Goal: Task Accomplishment & Management: Use online tool/utility

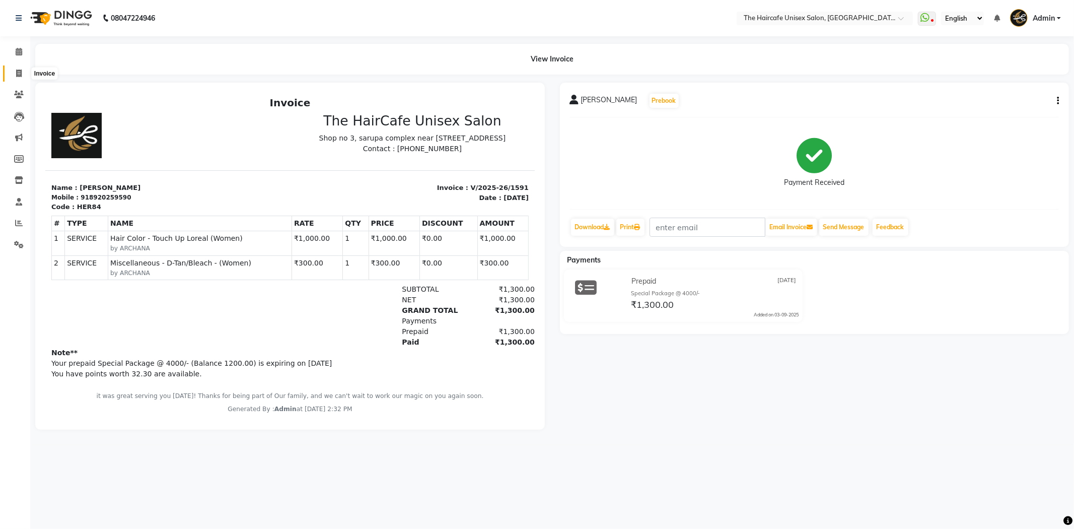
click at [17, 73] on icon at bounding box center [19, 73] width 6 height 8
select select "service"
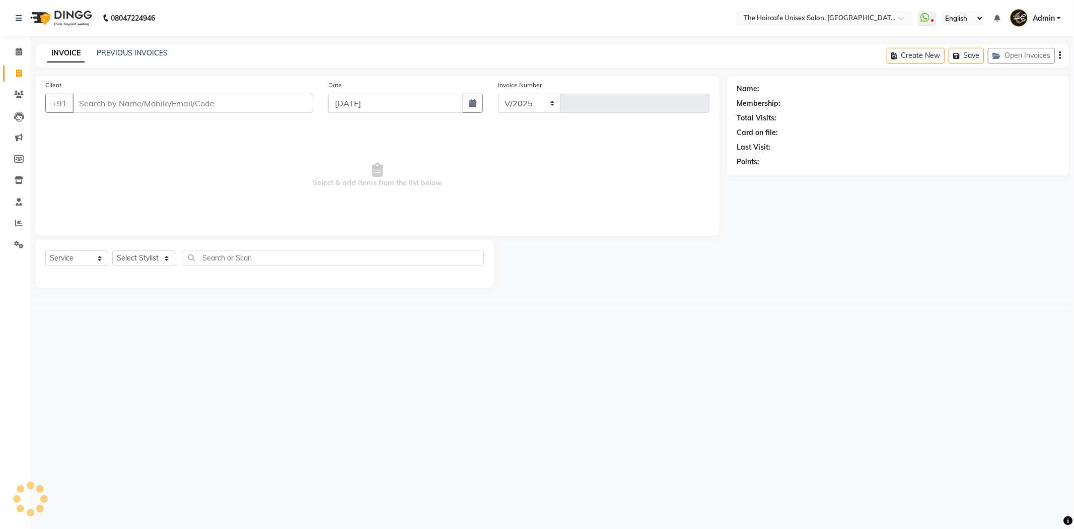
select select "7412"
type input "1592"
click at [127, 48] on link "PREVIOUS INVOICES" at bounding box center [132, 52] width 71 height 9
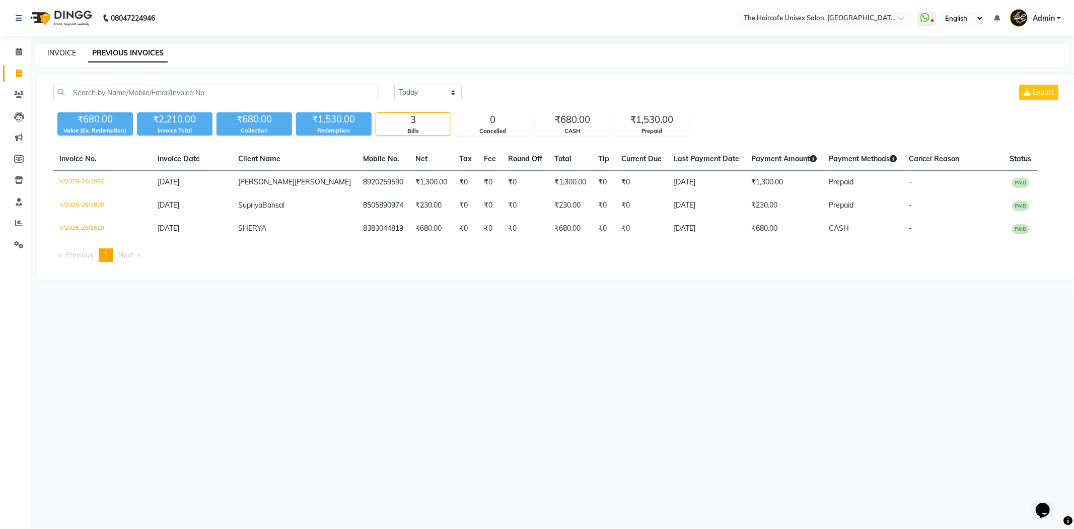
click at [58, 52] on link "INVOICE" at bounding box center [61, 52] width 29 height 9
select select "service"
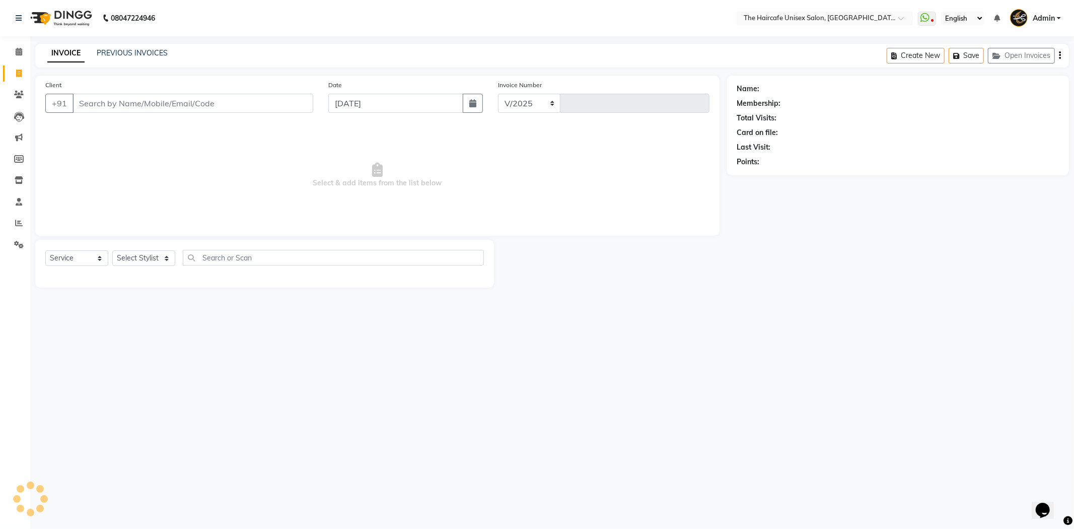
select select "7412"
type input "1592"
type input "9891600323"
click at [296, 101] on span "Add Client" at bounding box center [287, 103] width 40 height 10
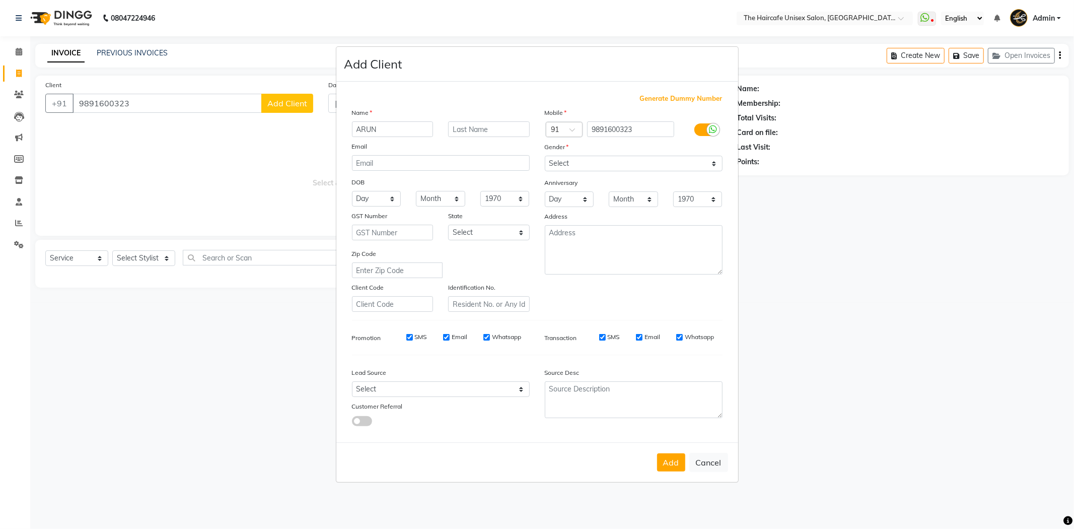
type input "ARUN"
type input "RANA"
click at [599, 168] on select "Select [DEMOGRAPHIC_DATA] [DEMOGRAPHIC_DATA] Other Prefer Not To Say" at bounding box center [634, 164] width 178 height 16
select select "[DEMOGRAPHIC_DATA]"
click at [545, 156] on select "Select [DEMOGRAPHIC_DATA] [DEMOGRAPHIC_DATA] Other Prefer Not To Say" at bounding box center [634, 164] width 178 height 16
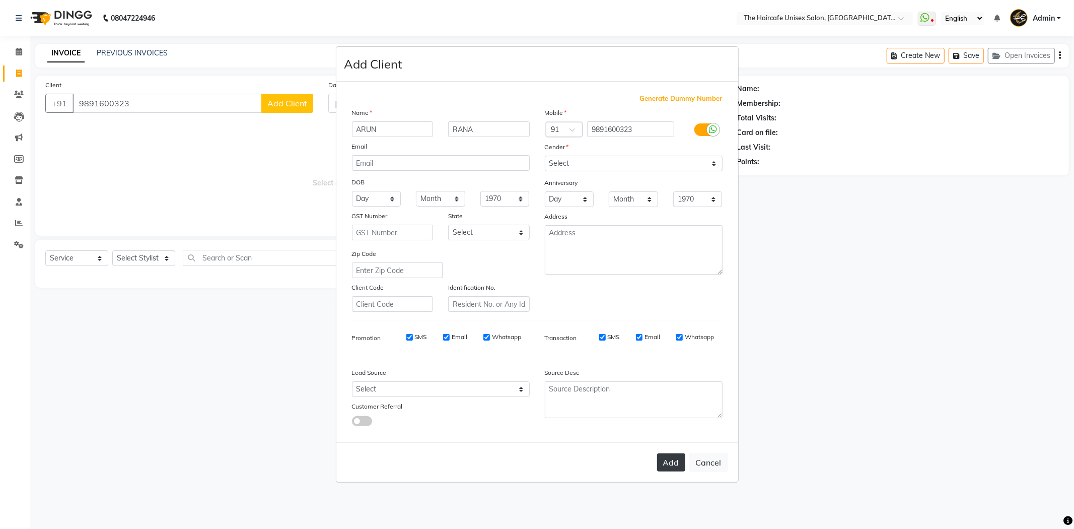
click at [675, 465] on button "Add" at bounding box center [671, 462] width 28 height 18
select select
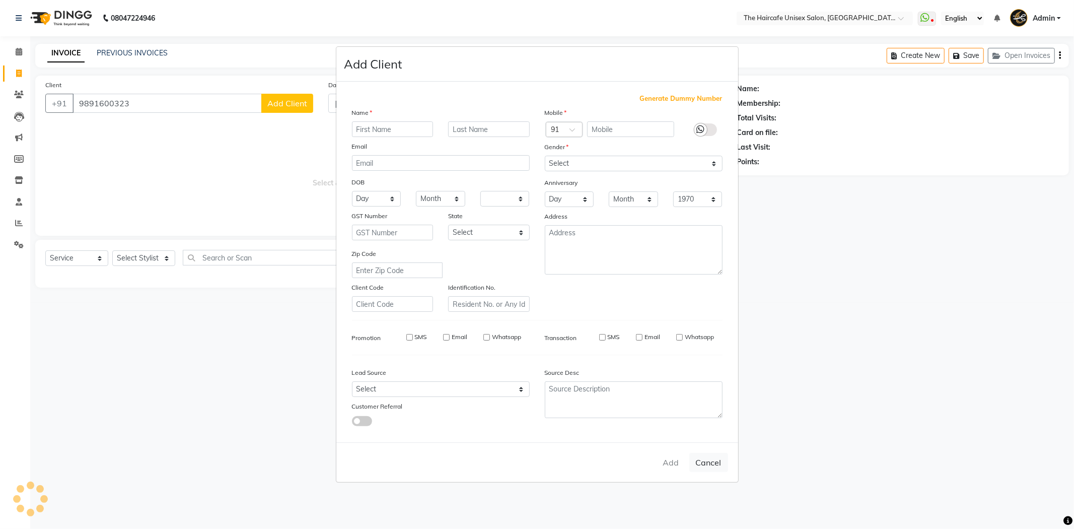
select select
checkbox input "false"
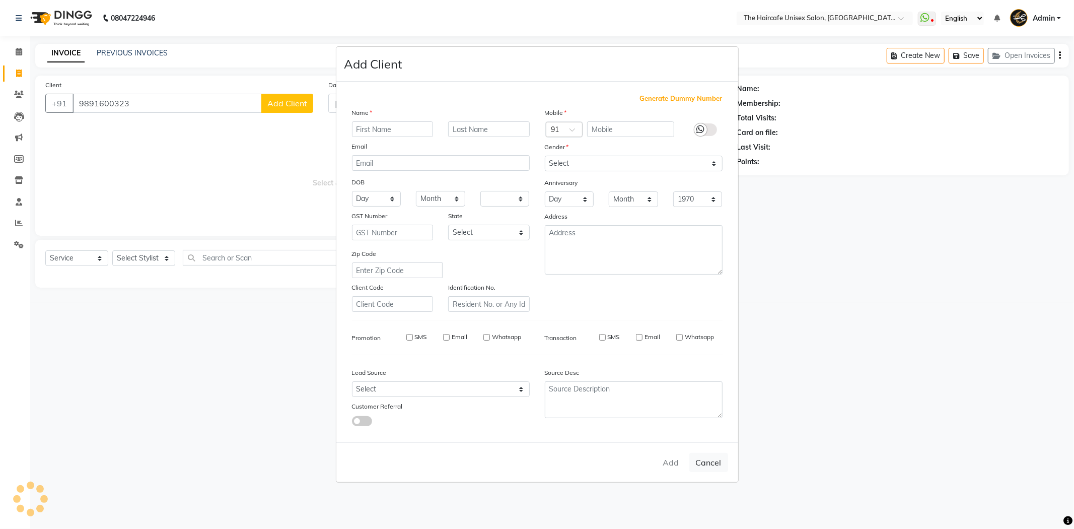
checkbox input "false"
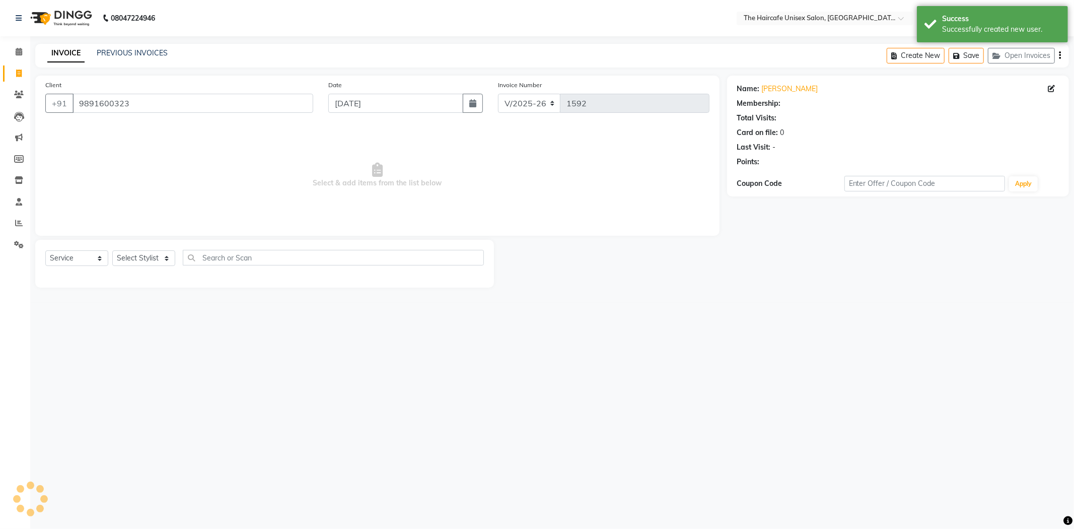
select select "1: Object"
click at [138, 260] on select "Select Stylist [PERSON_NAME] [PERSON_NAME] [PERSON_NAME] [PERSON_NAME] SHYAM SH…" at bounding box center [143, 258] width 63 height 16
select select "64976"
click at [112, 251] on select "Select Stylist [PERSON_NAME] [PERSON_NAME] [PERSON_NAME] [PERSON_NAME] SHYAM SH…" at bounding box center [143, 258] width 63 height 16
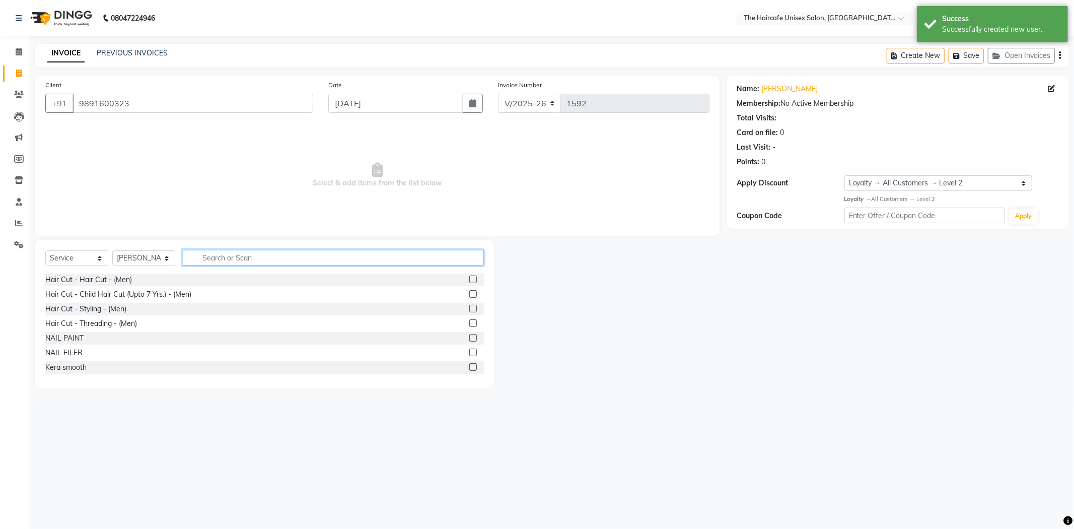
click at [232, 255] on input "text" at bounding box center [333, 258] width 301 height 16
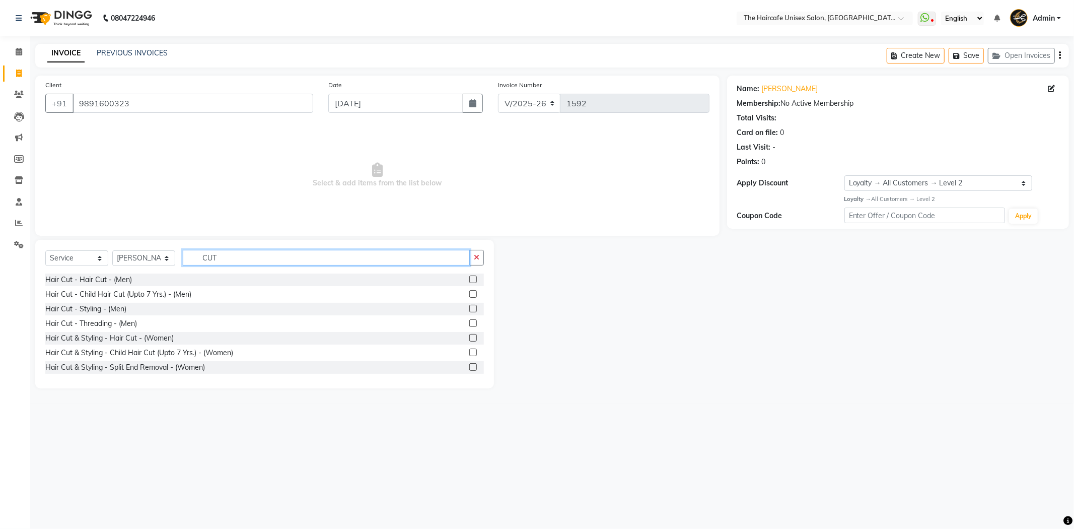
type input "CUT"
click at [469, 277] on label at bounding box center [473, 279] width 8 height 8
click at [469, 277] on input "checkbox" at bounding box center [472, 279] width 7 height 7
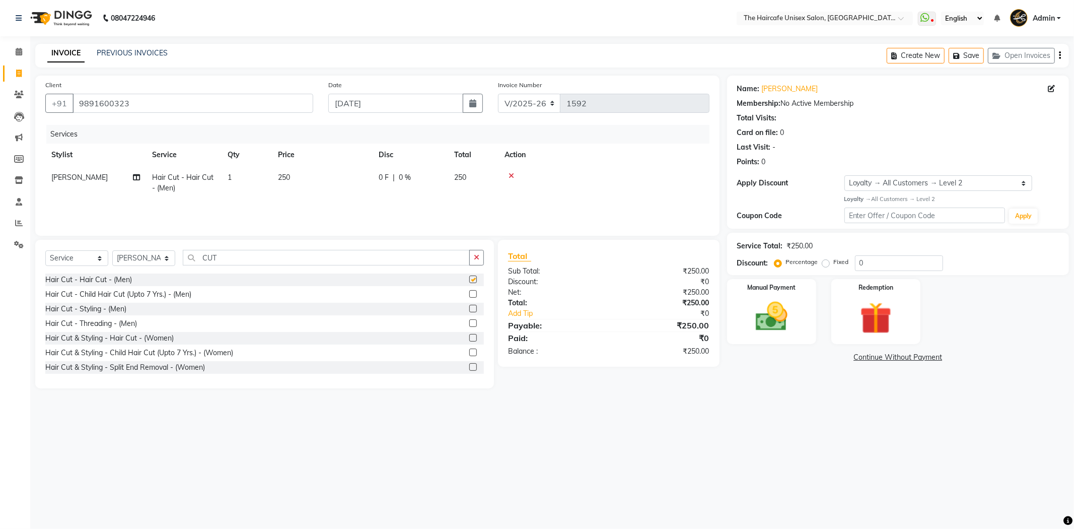
checkbox input "false"
click at [420, 260] on input "CUT" at bounding box center [326, 258] width 287 height 16
type input "C"
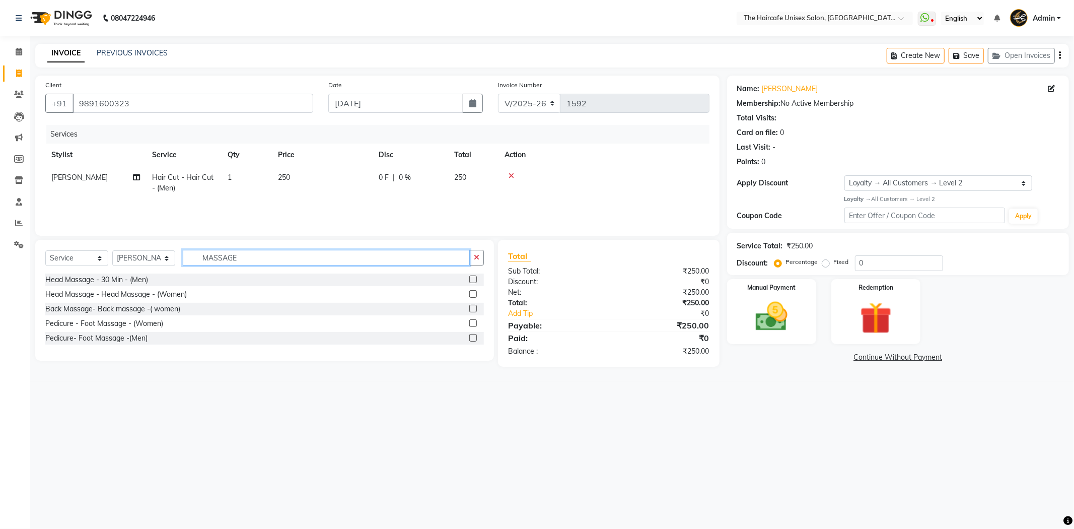
type input "MASSAGE"
click at [470, 281] on label at bounding box center [473, 279] width 8 height 8
click at [470, 281] on input "checkbox" at bounding box center [472, 279] width 7 height 7
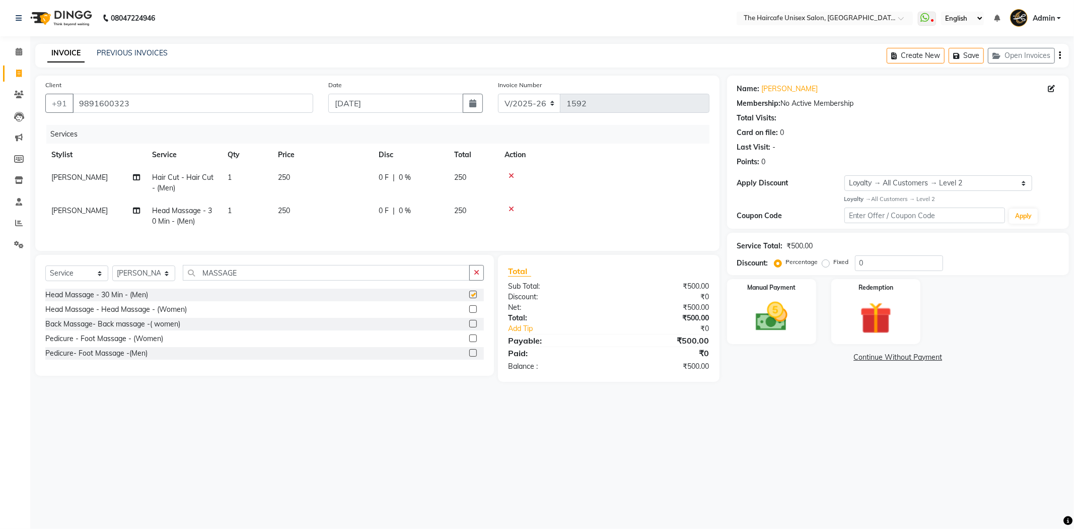
checkbox input "false"
click at [788, 312] on img at bounding box center [772, 317] width 54 height 38
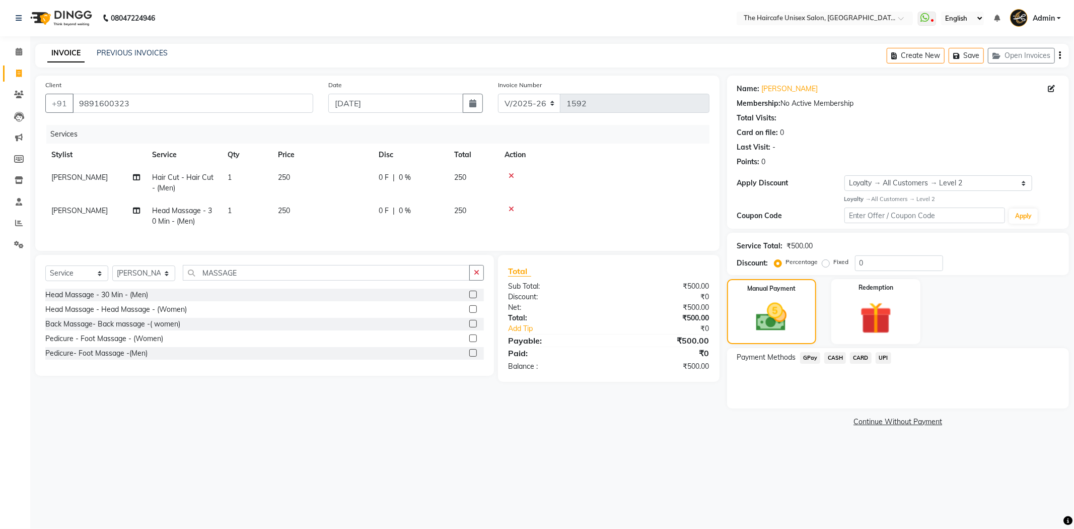
click at [836, 359] on span "CASH" at bounding box center [835, 358] width 22 height 12
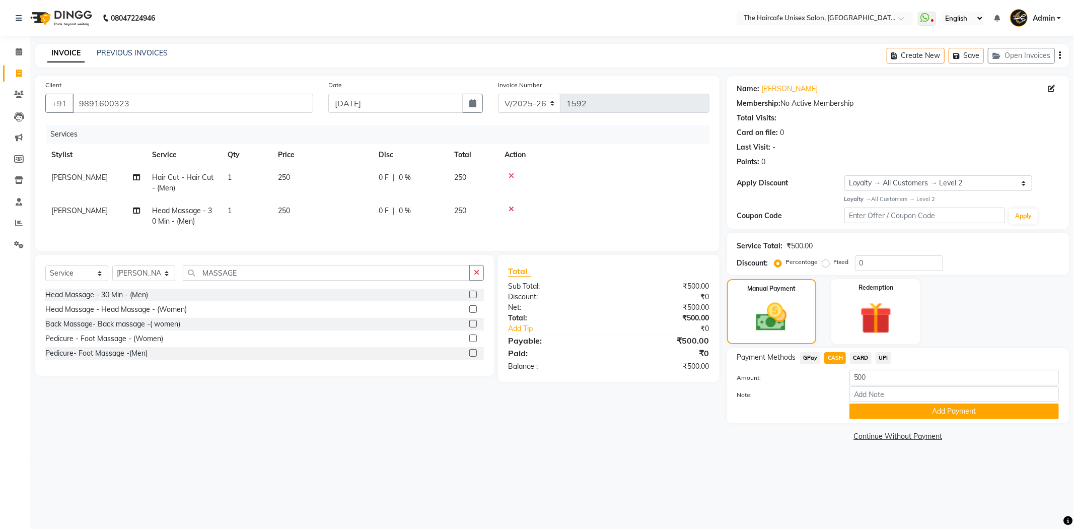
click at [87, 204] on td "[PERSON_NAME]" at bounding box center [95, 215] width 101 height 33
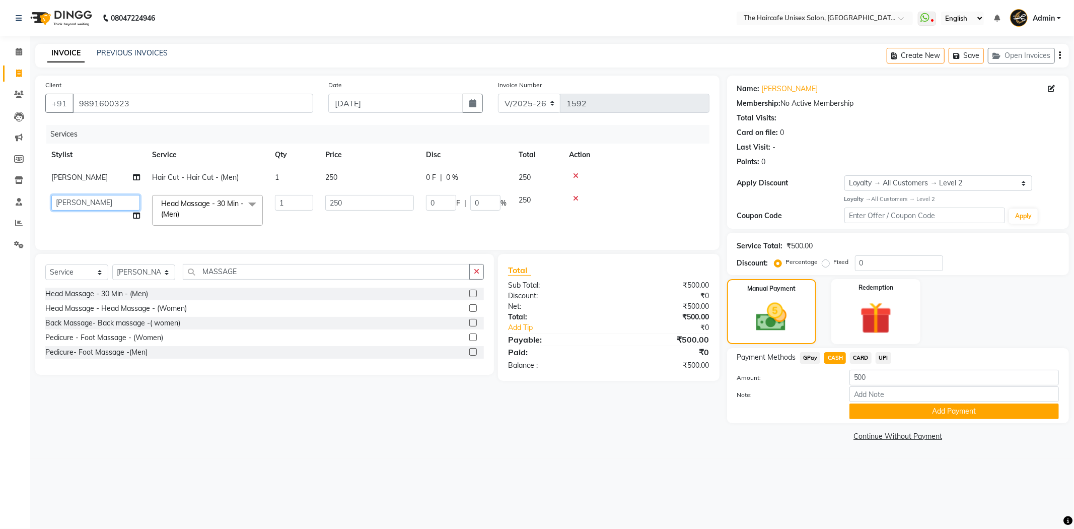
click at [87, 204] on select "[PERSON_NAME] [PERSON_NAME] [PERSON_NAME] [PERSON_NAME] SHYAM SHYAM JI [PERSON_…" at bounding box center [95, 203] width 89 height 16
select select "65654"
click at [890, 410] on button "Add Payment" at bounding box center [955, 411] width 210 height 16
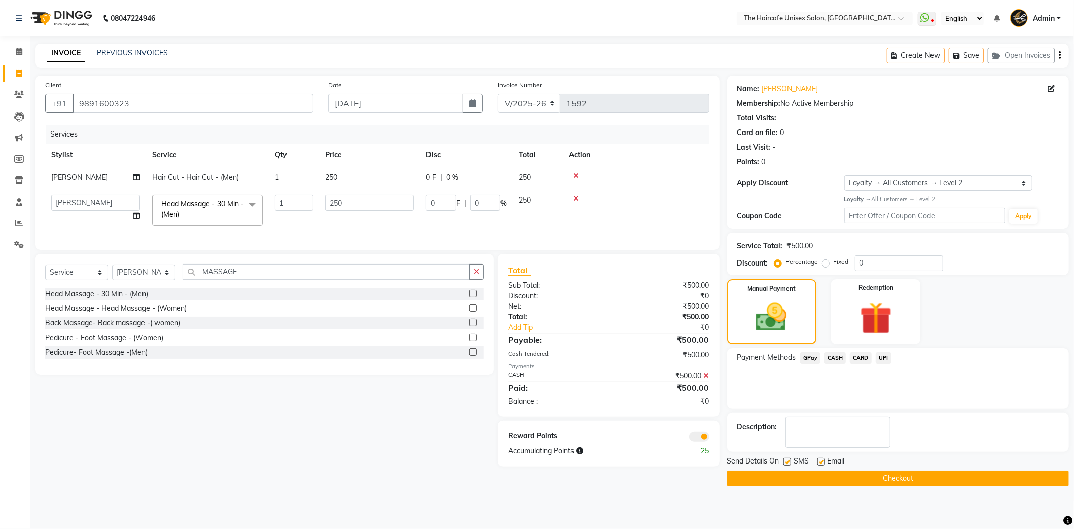
click at [882, 481] on button "Checkout" at bounding box center [898, 478] width 342 height 16
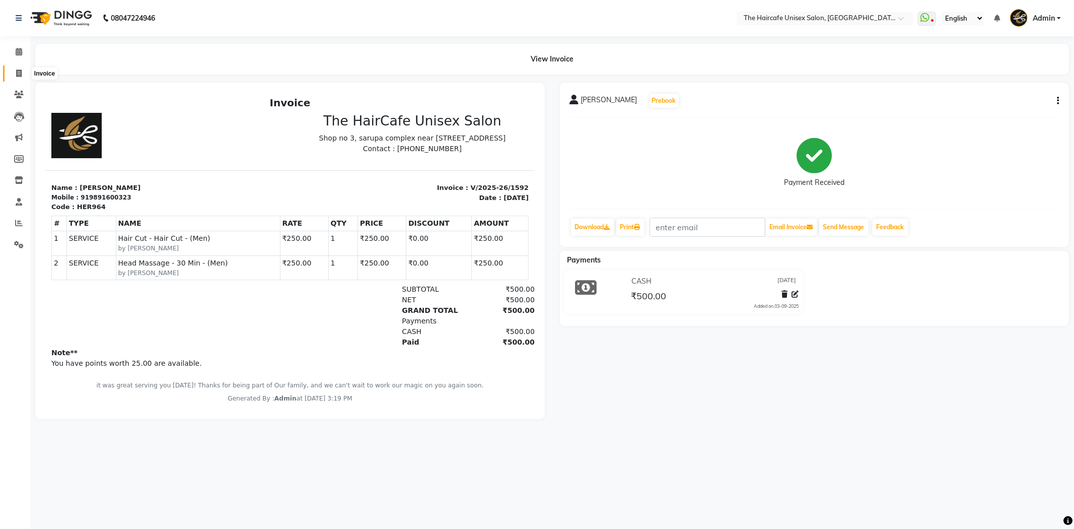
click at [16, 73] on icon at bounding box center [19, 73] width 6 height 8
select select "7412"
select select "service"
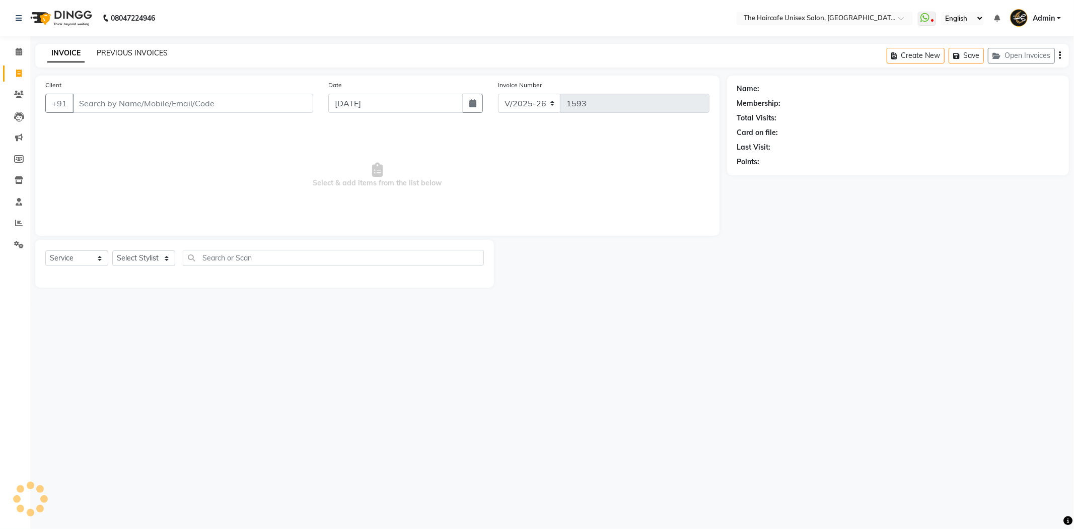
click at [119, 52] on link "PREVIOUS INVOICES" at bounding box center [132, 52] width 71 height 9
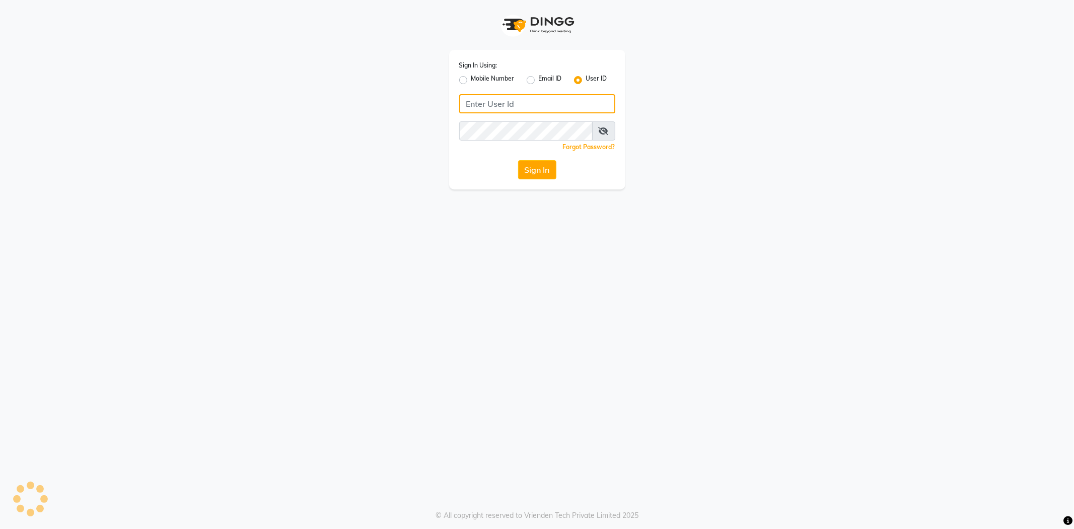
type input "haircafegold"
click at [548, 169] on button "Sign In" at bounding box center [537, 169] width 38 height 19
